Goal: Transaction & Acquisition: Subscribe to service/newsletter

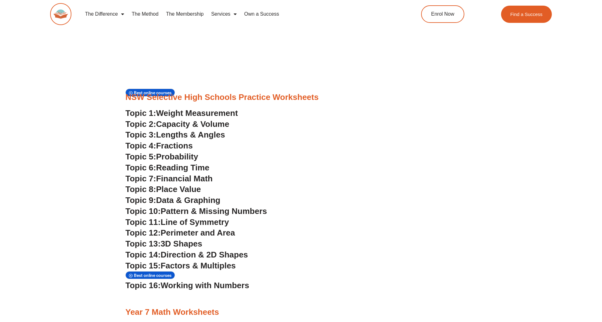
scroll to position [1620, 0]
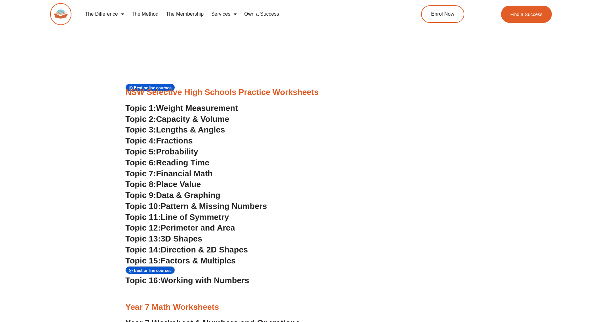
click at [56, 11] on img at bounding box center [60, 14] width 21 height 22
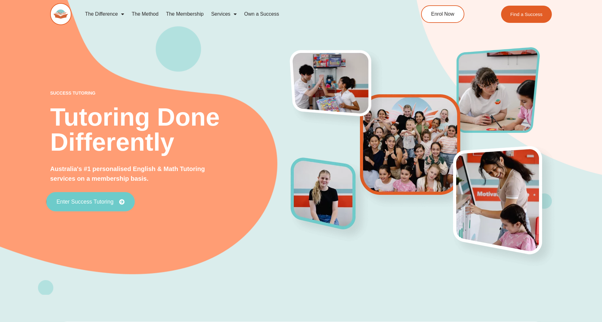
click at [84, 198] on link "Enter Success Tutoring" at bounding box center [90, 201] width 89 height 19
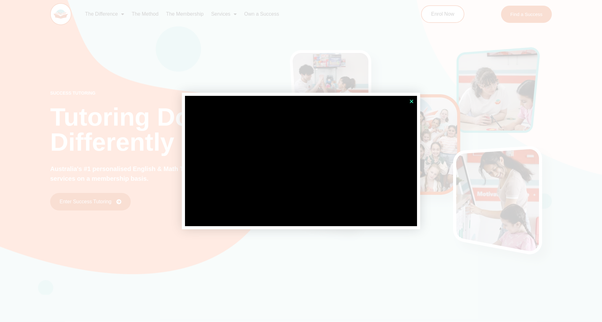
click at [410, 101] on icon "Close" at bounding box center [411, 101] width 5 height 5
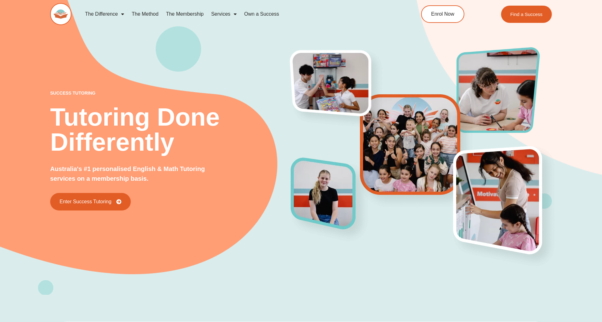
click at [189, 16] on link "The Membership" at bounding box center [184, 14] width 45 height 14
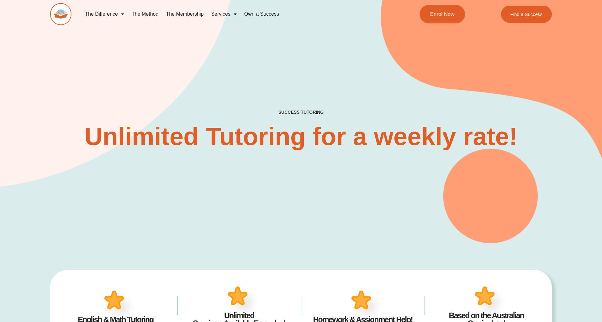
click at [434, 15] on span "Enrol Now" at bounding box center [442, 14] width 24 height 5
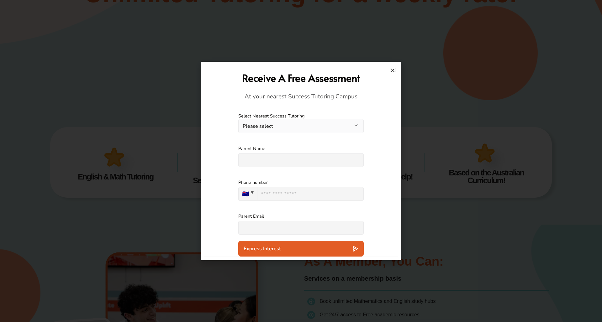
scroll to position [29, 0]
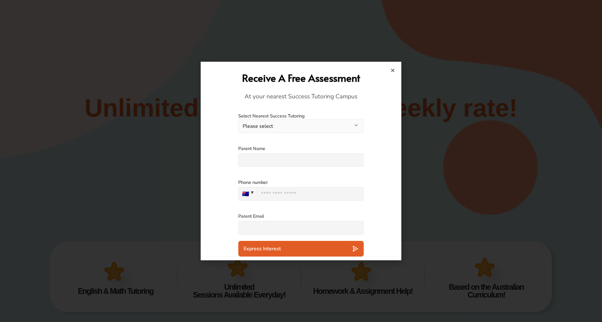
click at [390, 69] on div "Receive A Free Assessment At your nearest Success Tutoring Campus" at bounding box center [301, 86] width 188 height 42
click at [389, 71] on div "Receive A Free Assessment At your nearest Success Tutoring Campus" at bounding box center [301, 86] width 188 height 42
click at [393, 71] on icon "Close" at bounding box center [392, 70] width 5 height 5
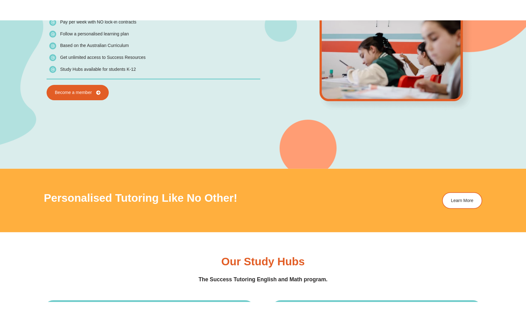
scroll to position [712, 0]
